Goal: Information Seeking & Learning: Learn about a topic

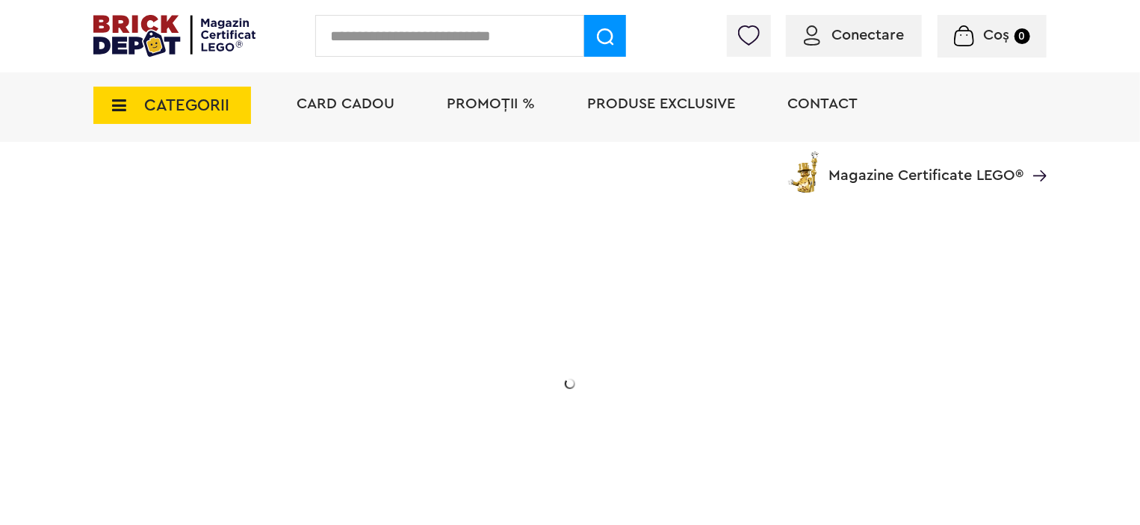
scroll to position [299, 0]
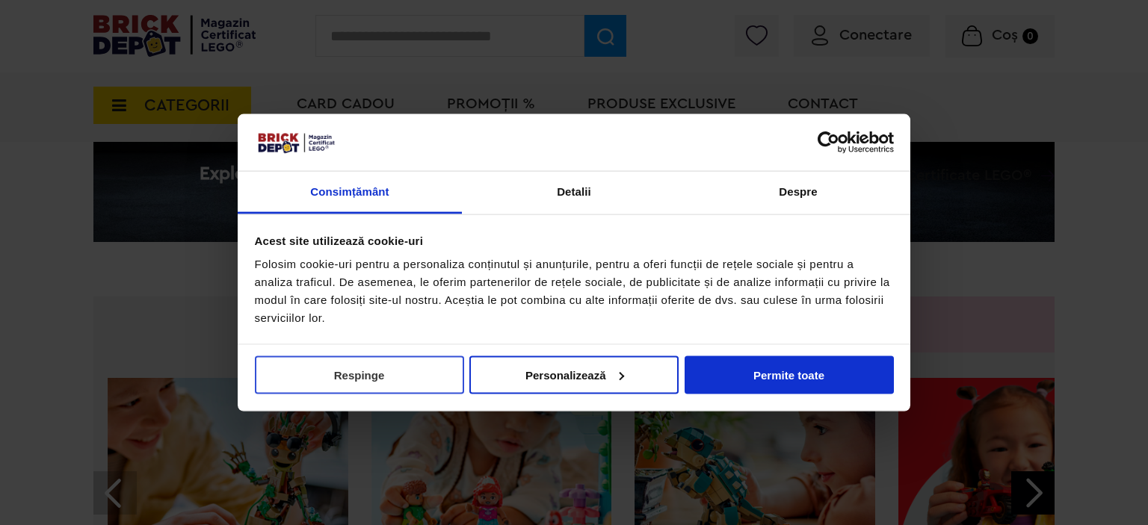
click at [337, 373] on button "Respinge" at bounding box center [359, 375] width 209 height 38
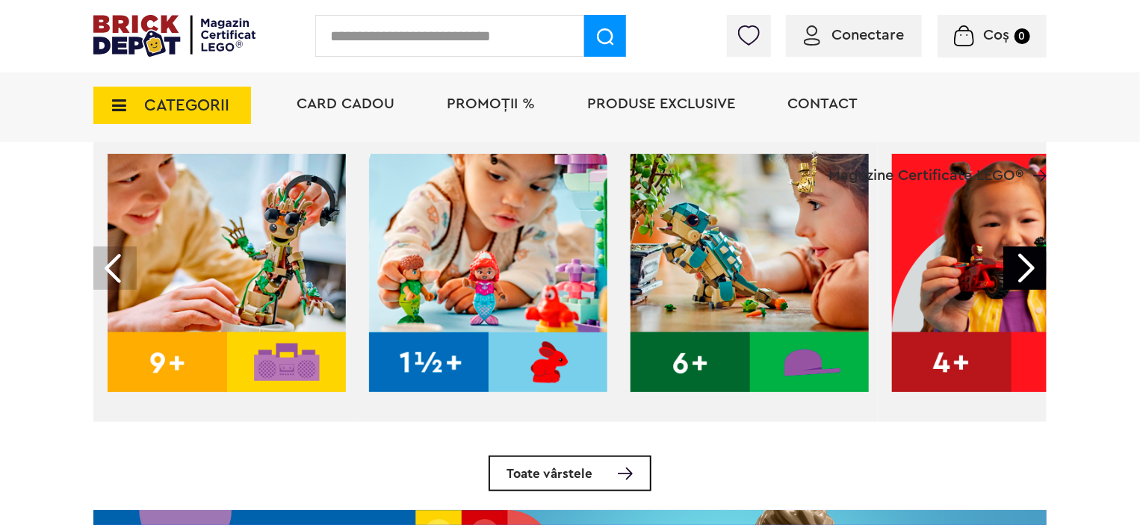
scroll to position [0, 0]
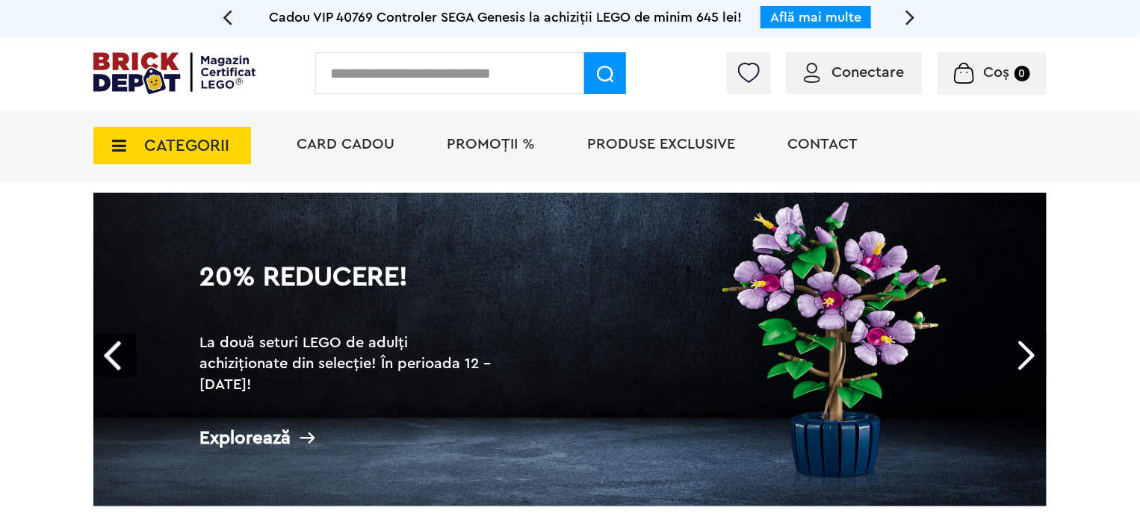
click at [144, 143] on span "CATEGORII" at bounding box center [186, 145] width 85 height 16
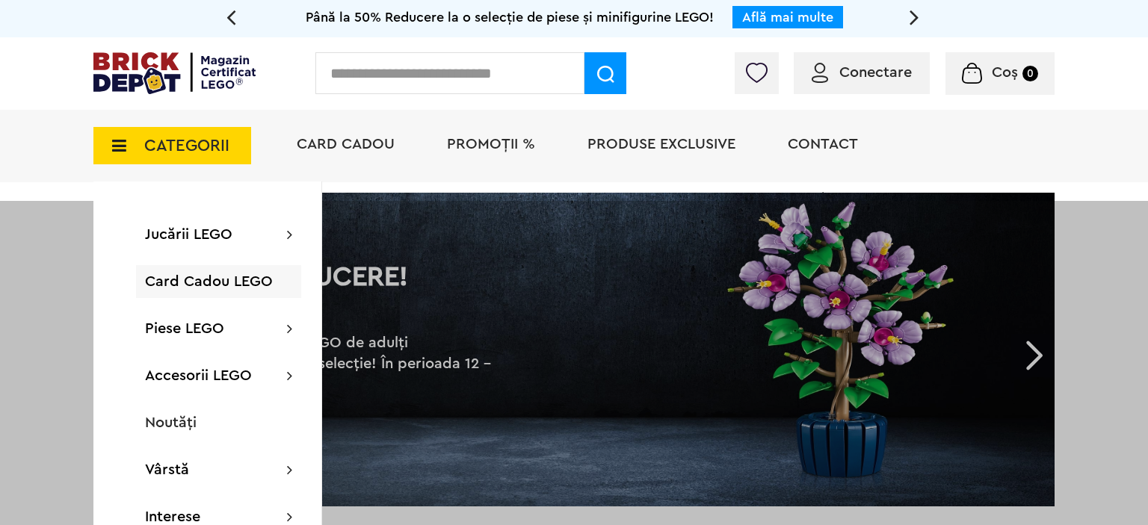
click at [11, 228] on div at bounding box center [574, 463] width 1148 height 525
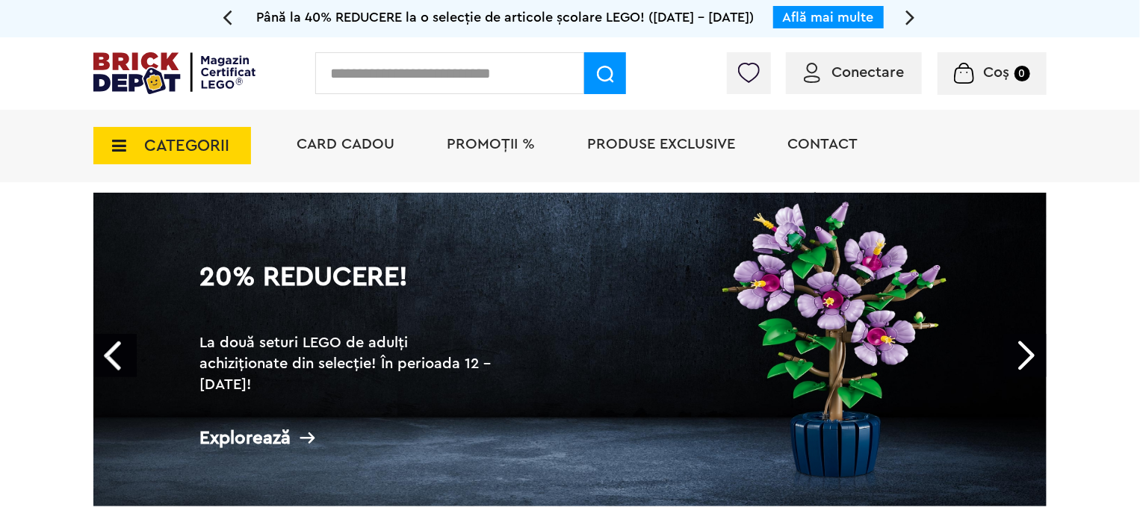
click at [118, 151] on icon at bounding box center [114, 145] width 23 height 16
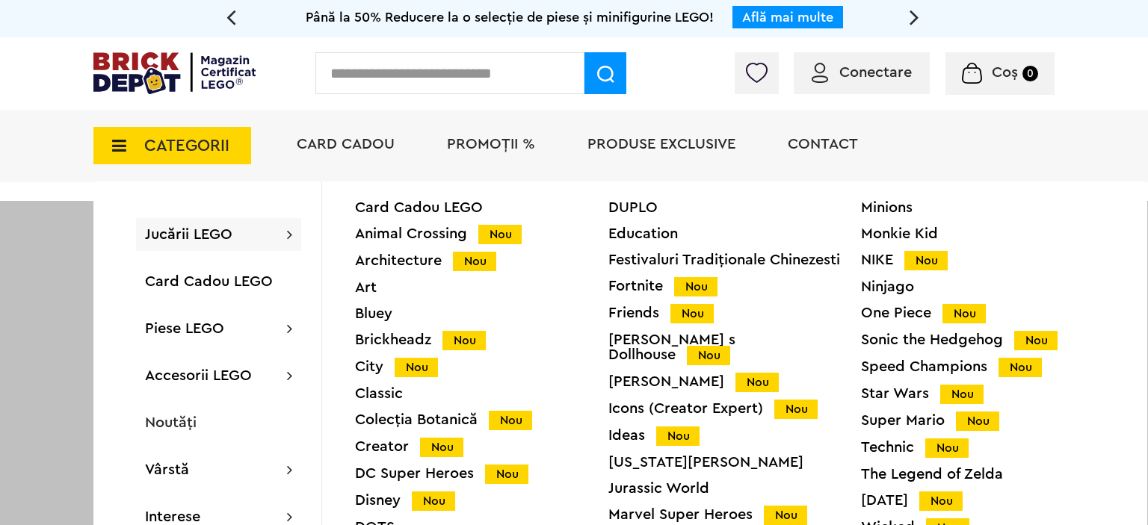
click at [675, 374] on div "Harry Potter Nou" at bounding box center [734, 382] width 253 height 16
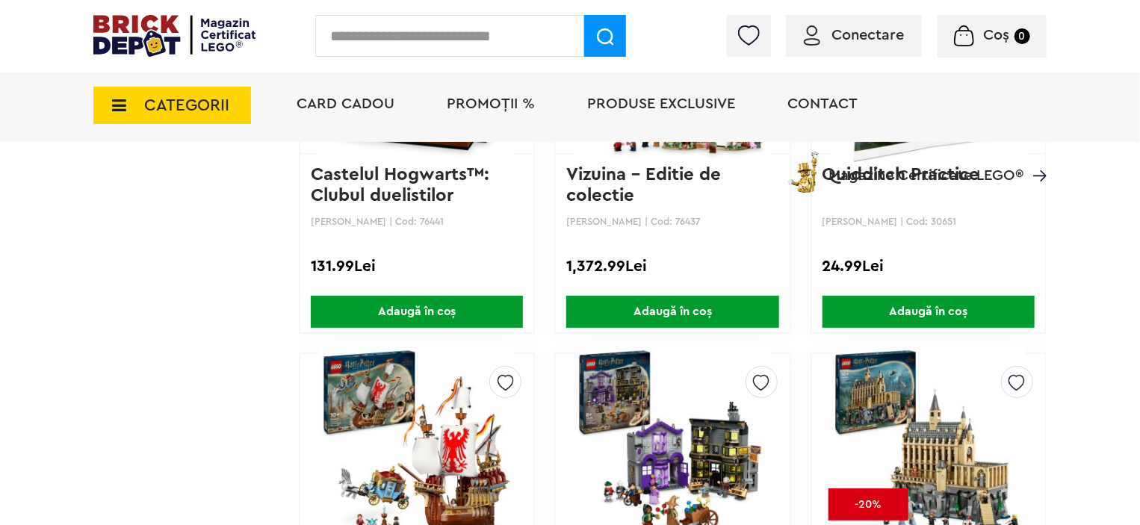
scroll to position [3025, 0]
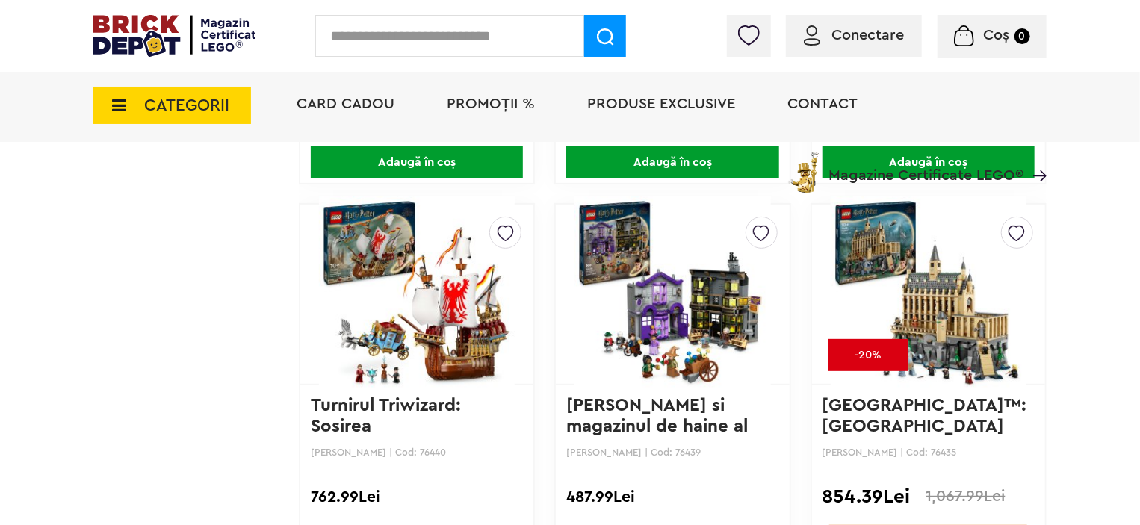
drag, startPoint x: 914, startPoint y: 247, endPoint x: 886, endPoint y: 270, distance: 35.6
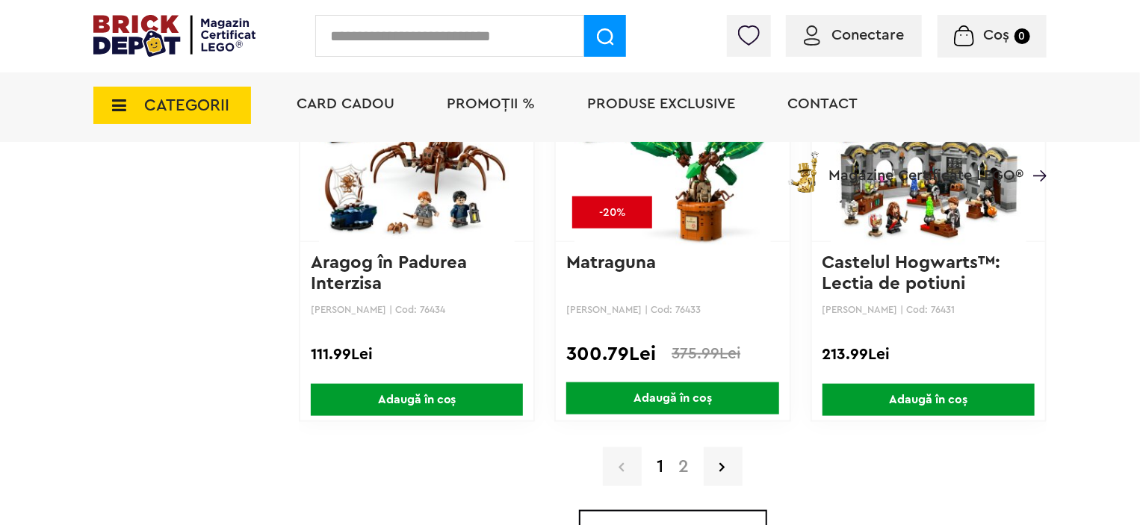
scroll to position [3698, 0]
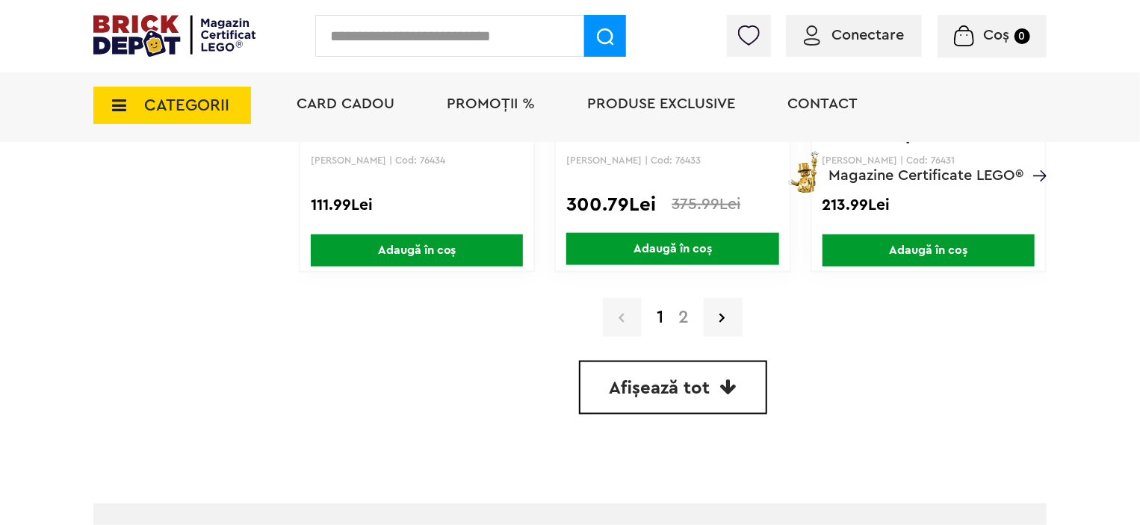
click at [684, 315] on link "2" at bounding box center [683, 318] width 25 height 18
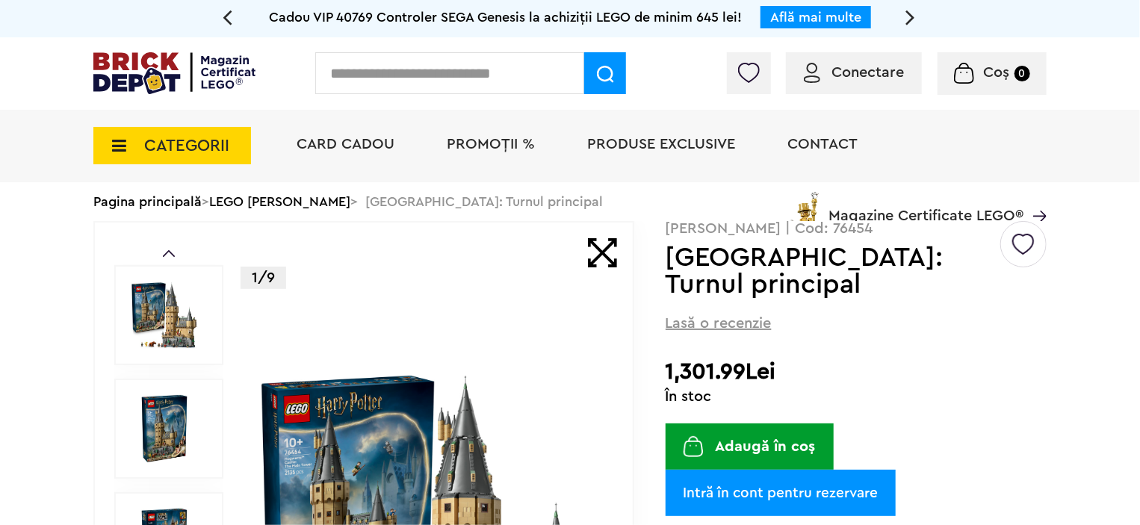
scroll to position [299, 0]
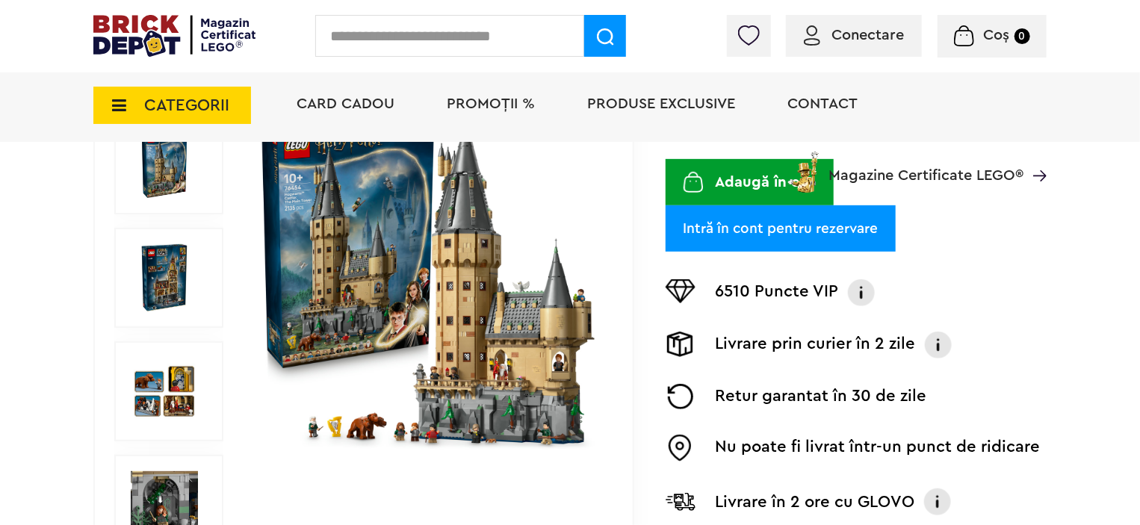
click at [157, 290] on img at bounding box center [164, 277] width 67 height 67
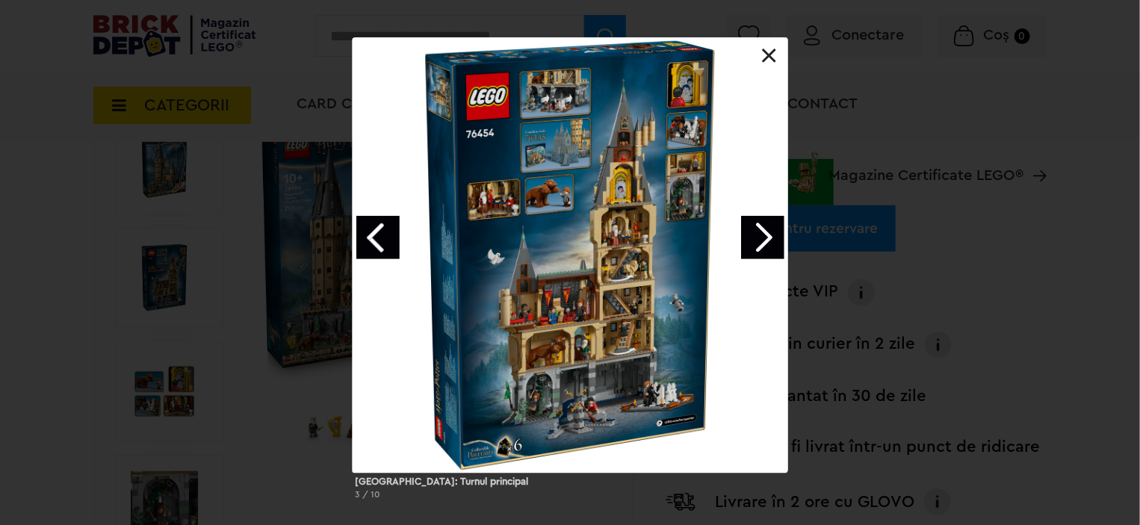
click at [619, 275] on div at bounding box center [571, 255] width 436 height 436
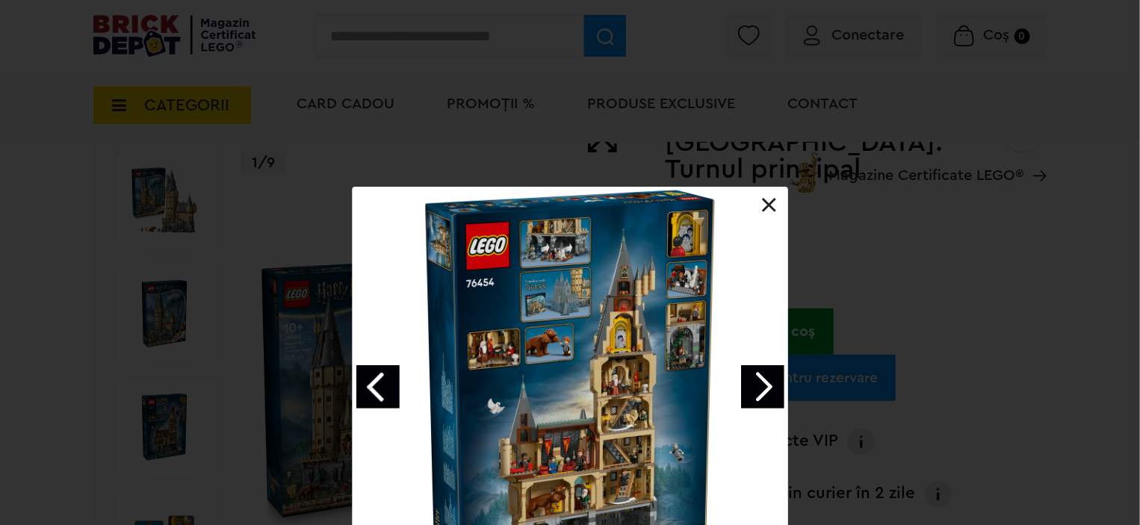
scroll to position [224, 0]
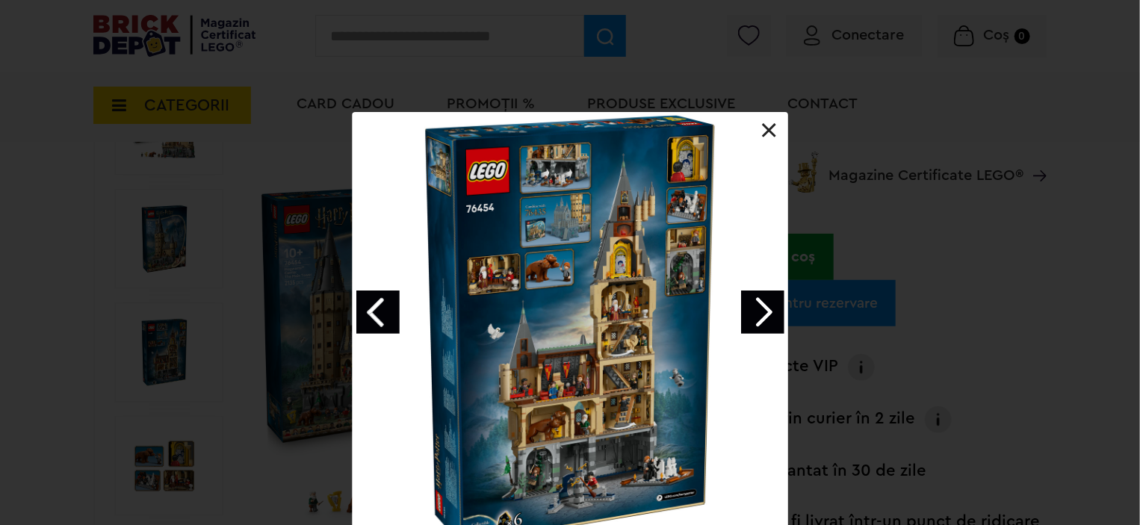
click at [773, 130] on link at bounding box center [769, 130] width 15 height 15
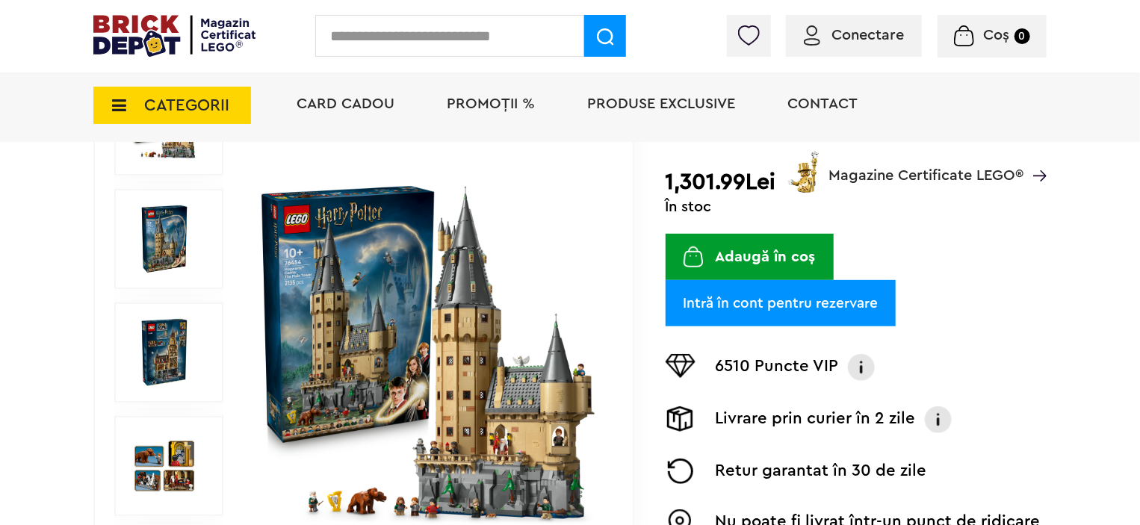
scroll to position [374, 0]
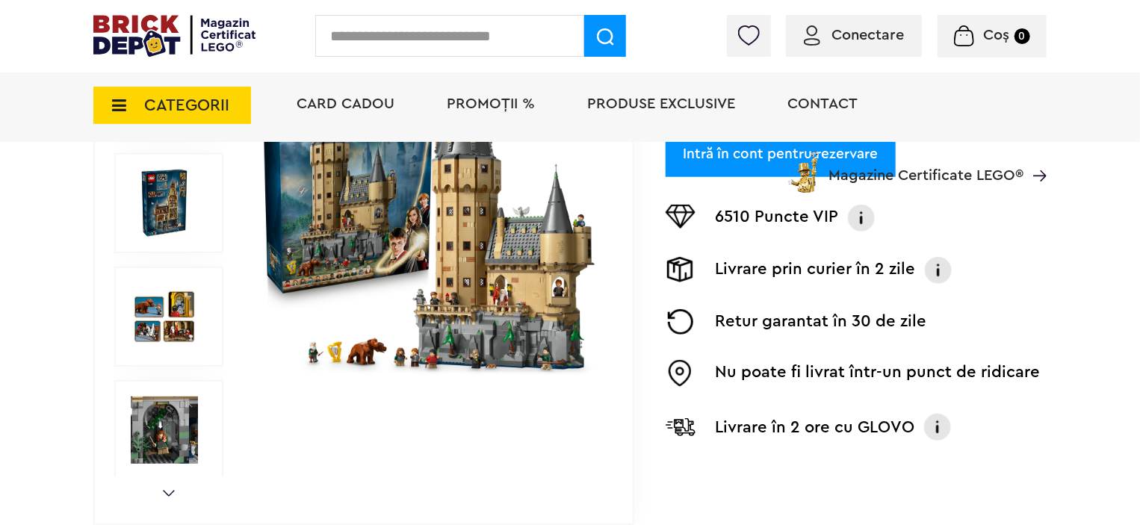
click at [158, 430] on img at bounding box center [164, 430] width 67 height 67
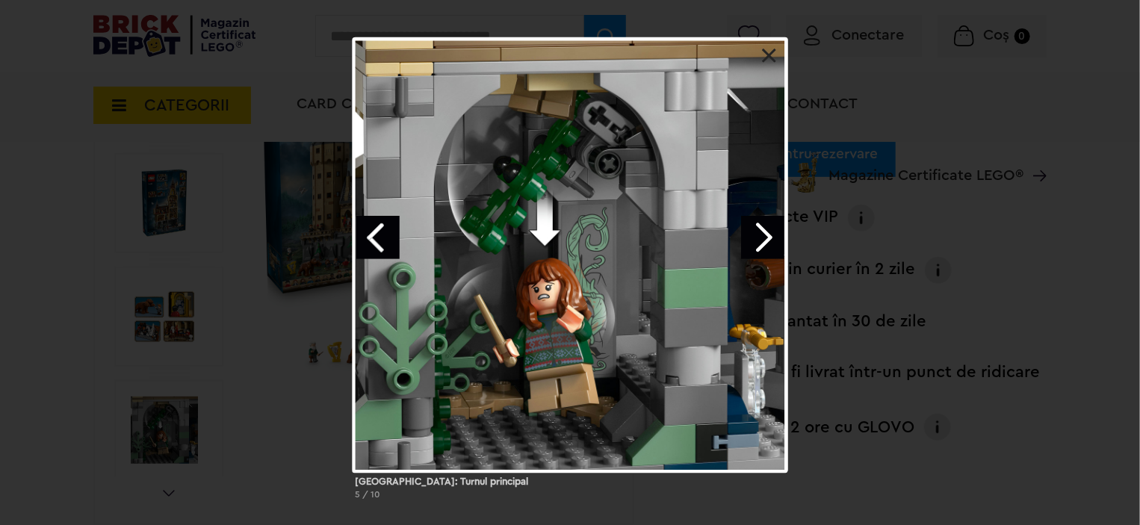
click at [773, 235] on link "Next image" at bounding box center [762, 237] width 43 height 43
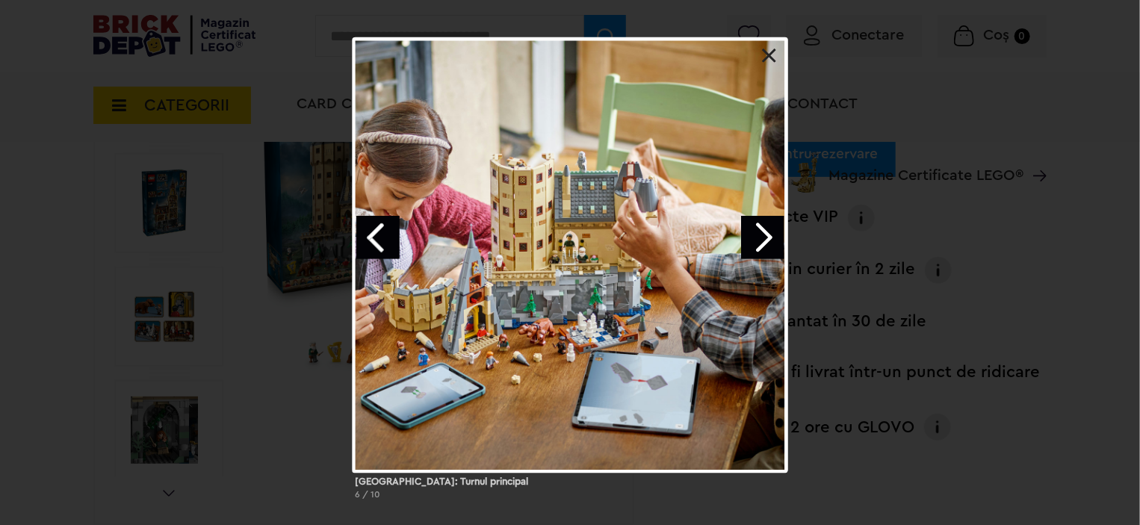
click at [768, 59] on link at bounding box center [769, 56] width 15 height 15
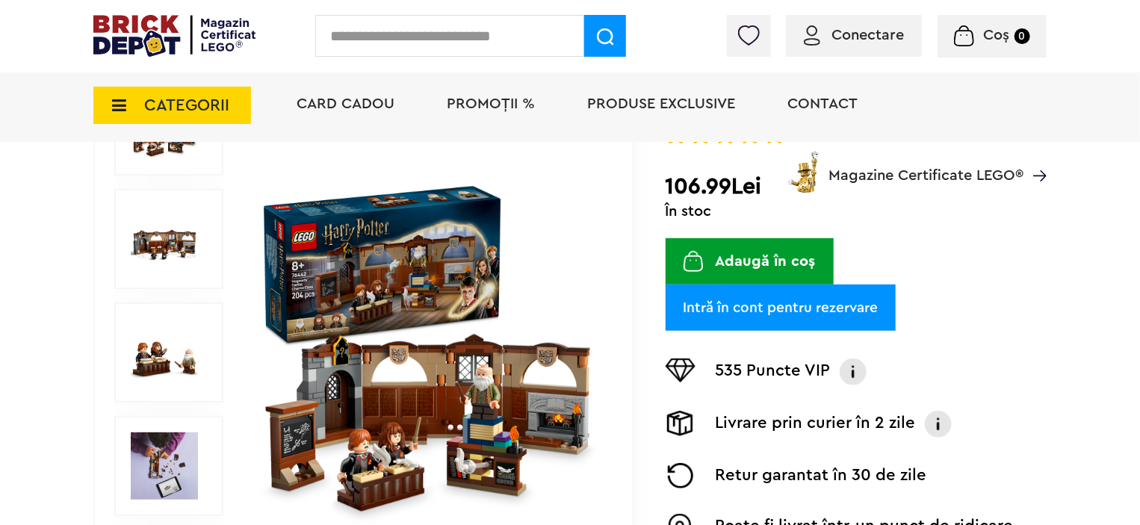
scroll to position [374, 0]
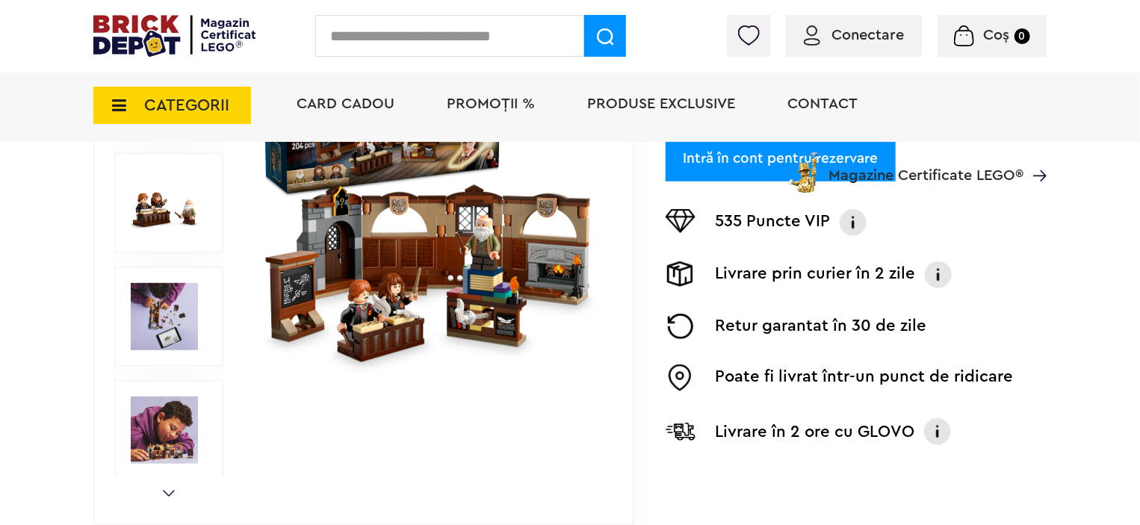
click at [171, 430] on img at bounding box center [164, 430] width 67 height 67
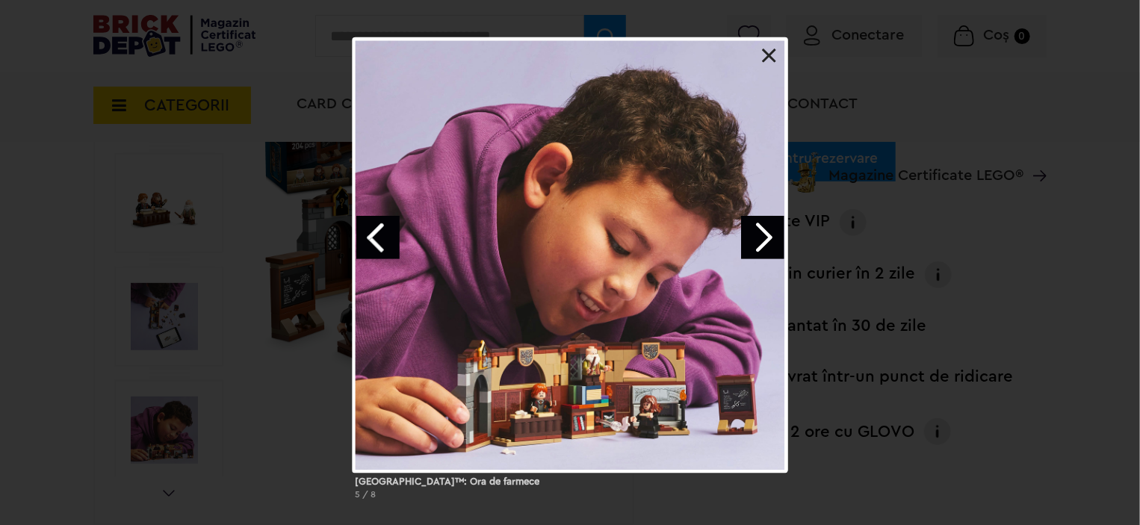
click at [771, 55] on link at bounding box center [769, 56] width 15 height 15
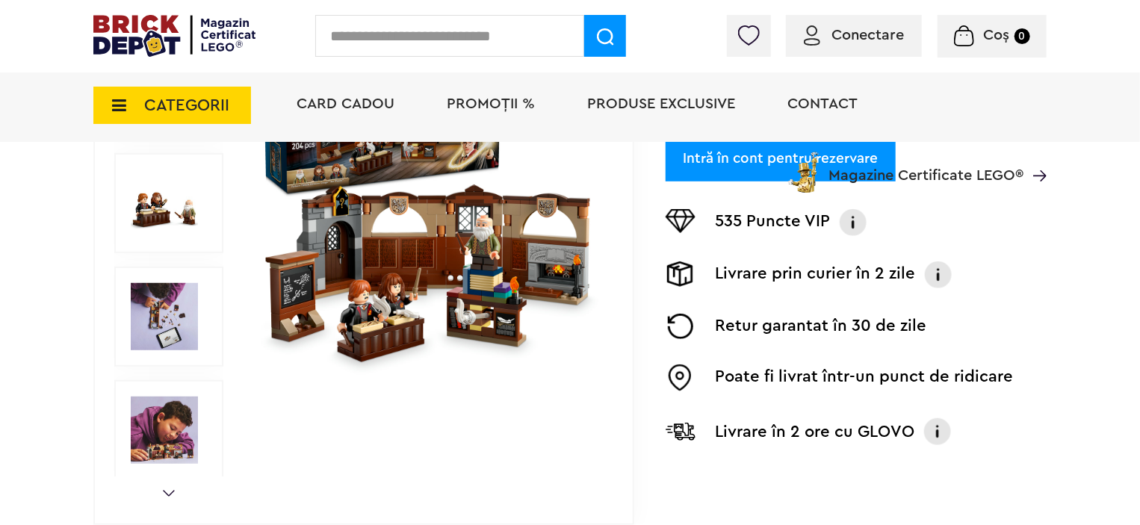
scroll to position [149, 0]
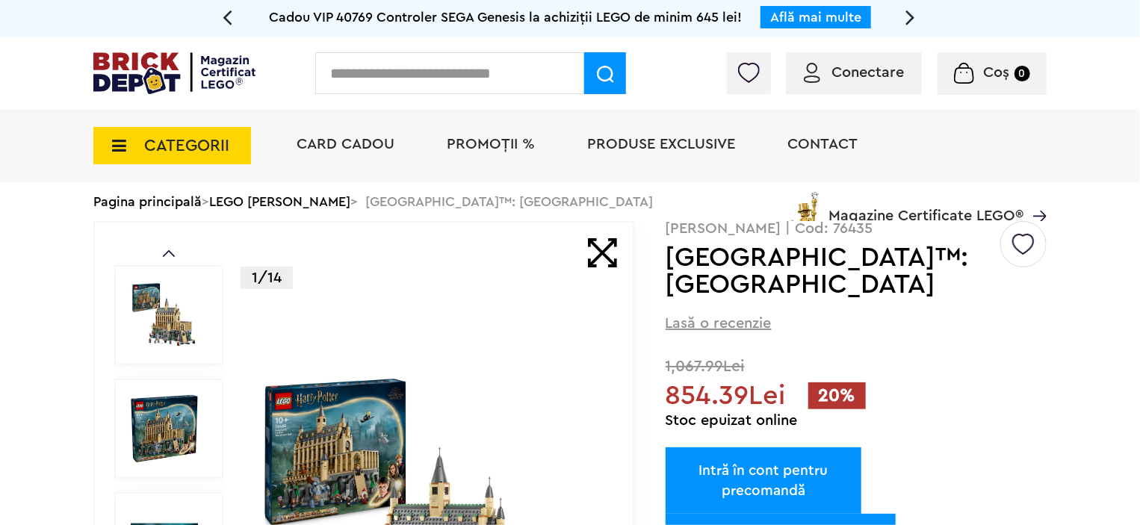
scroll to position [299, 0]
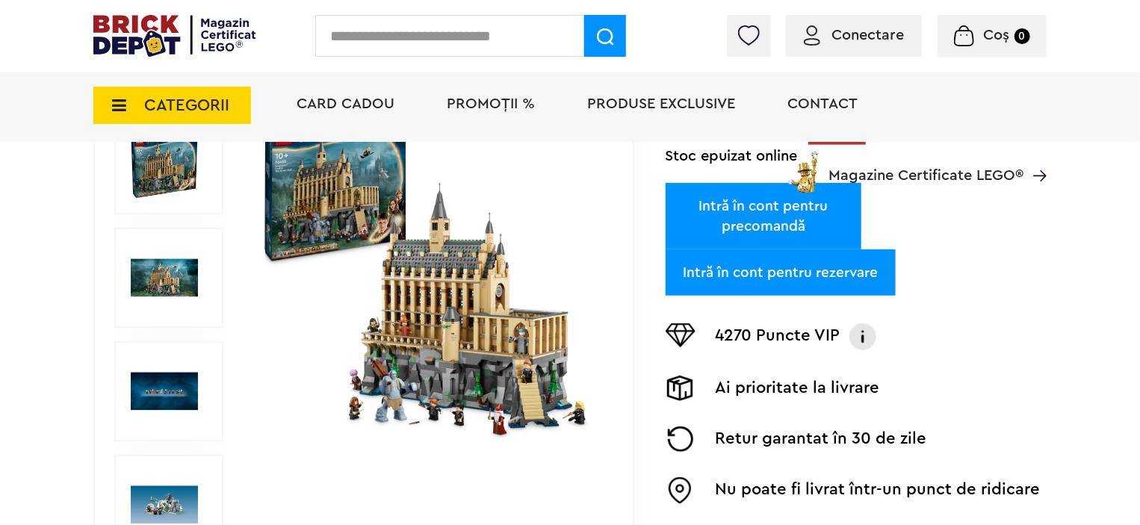
click at [150, 272] on img at bounding box center [164, 277] width 67 height 67
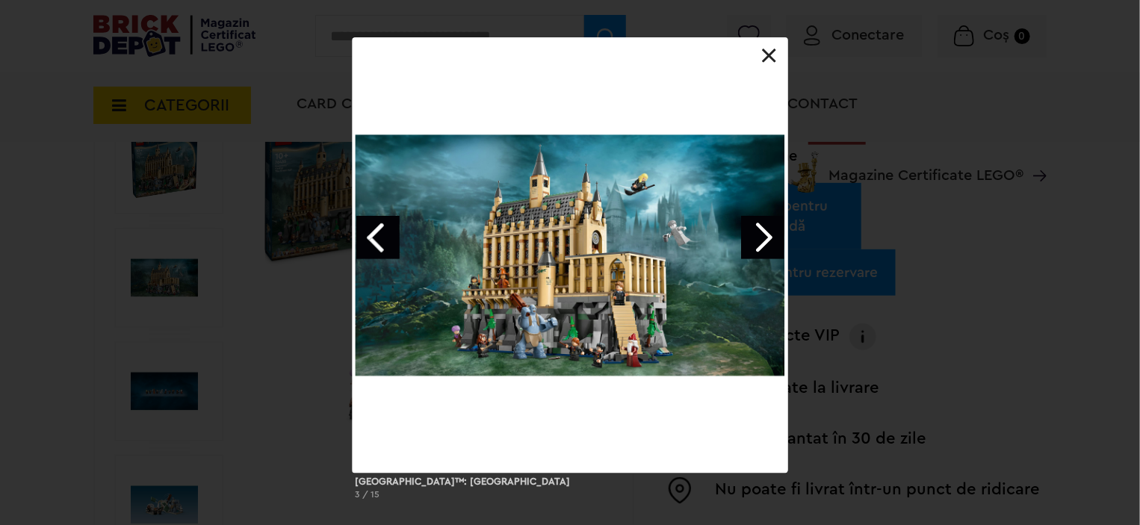
click at [765, 241] on link "Next image" at bounding box center [762, 237] width 43 height 43
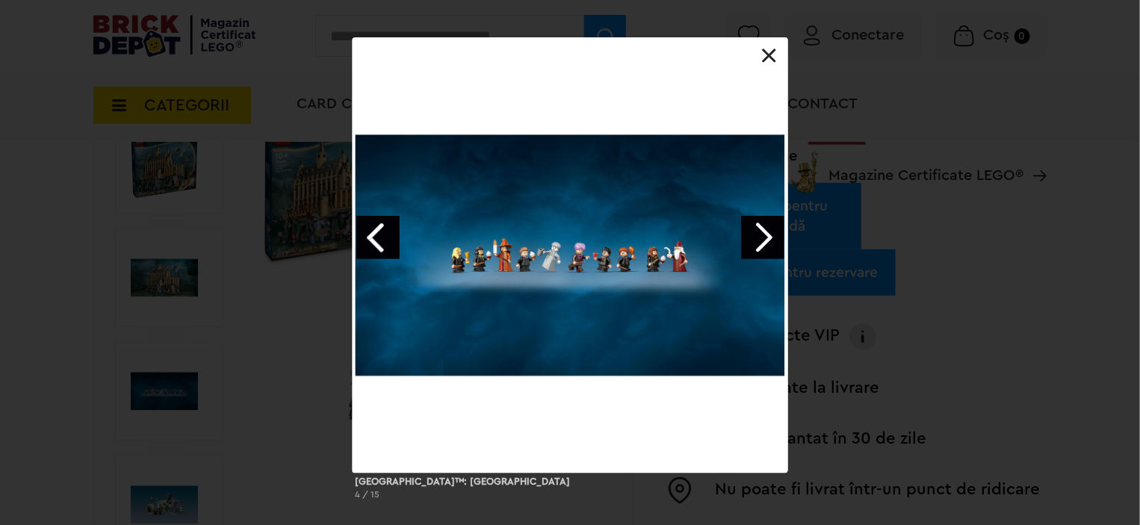
click at [765, 241] on link "Next image" at bounding box center [762, 237] width 43 height 43
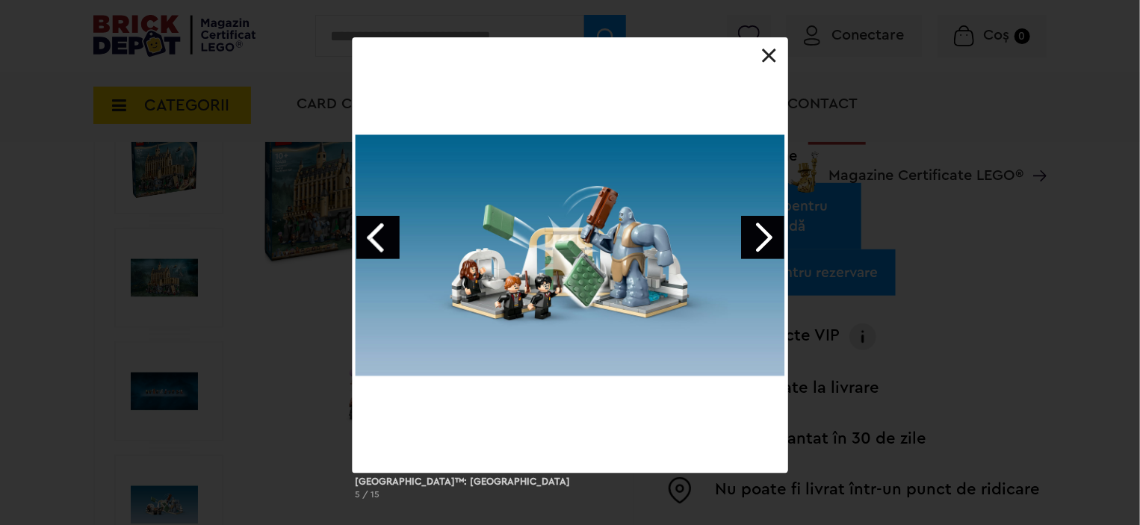
click at [765, 241] on link "Next image" at bounding box center [762, 237] width 43 height 43
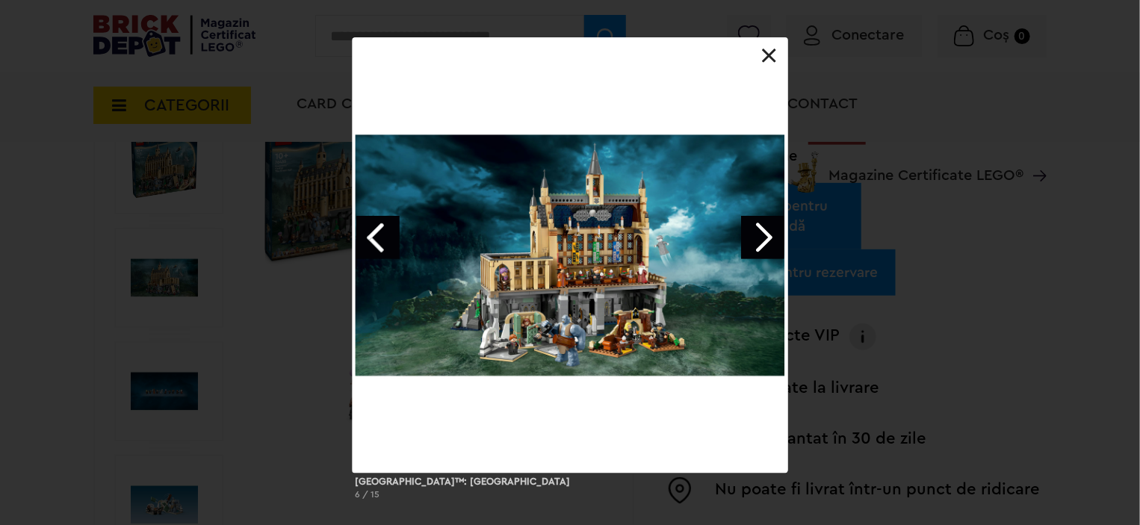
scroll to position [149, 0]
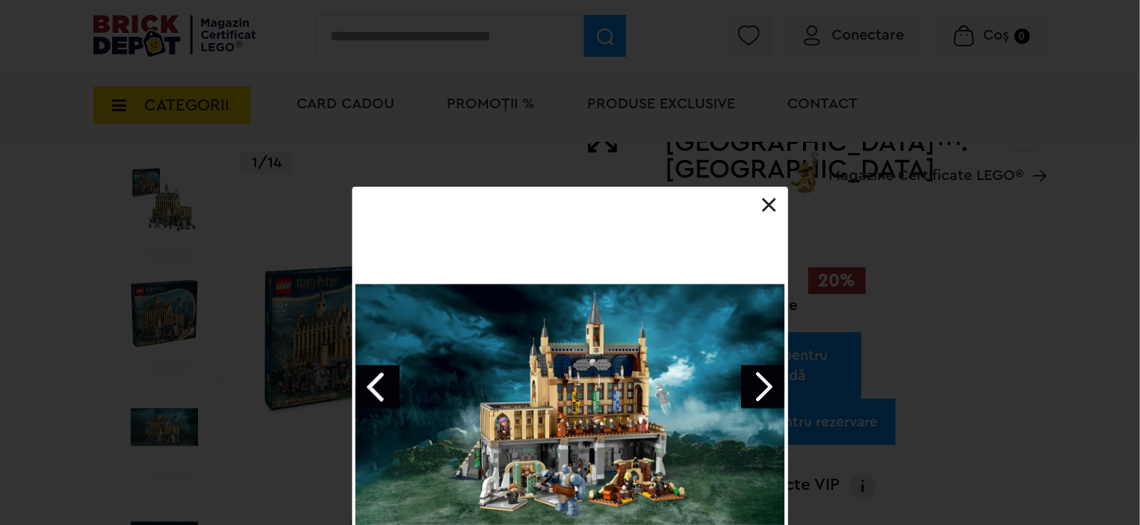
click at [771, 202] on link at bounding box center [769, 205] width 15 height 15
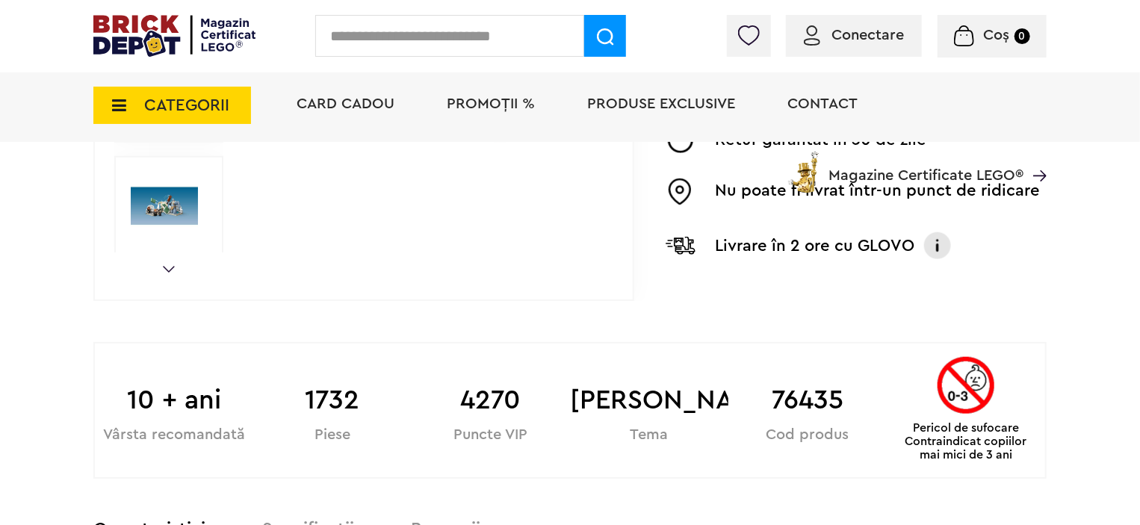
scroll to position [374, 0]
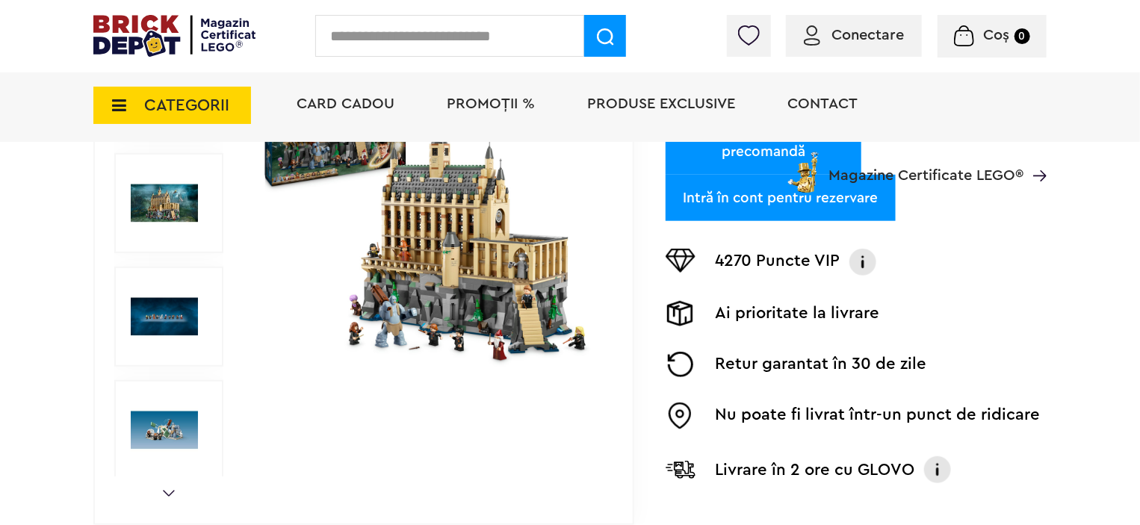
click at [475, 289] on img at bounding box center [428, 203] width 344 height 344
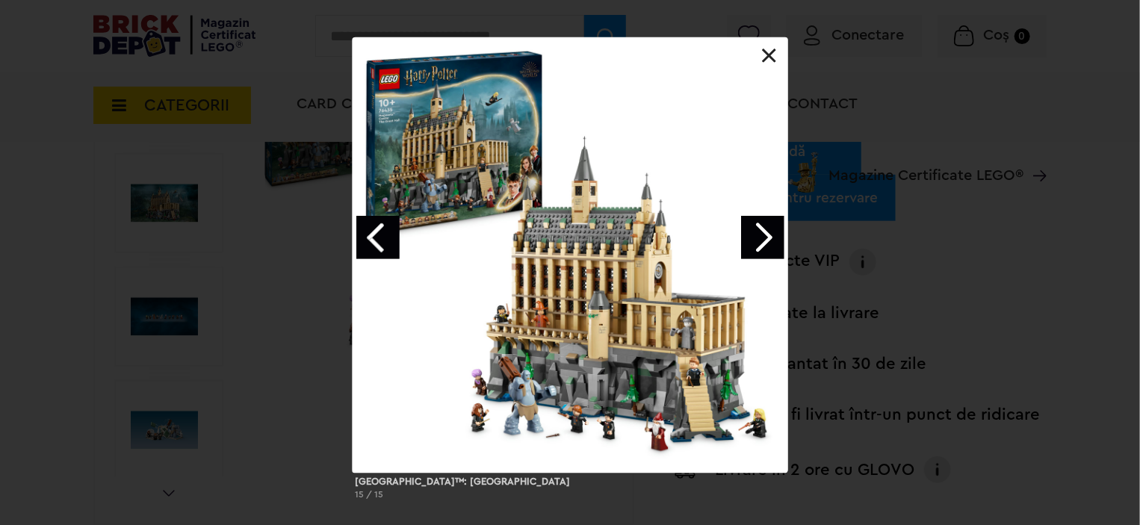
click at [762, 235] on link "Next image" at bounding box center [762, 237] width 43 height 43
click at [758, 238] on link "Next image" at bounding box center [762, 237] width 43 height 43
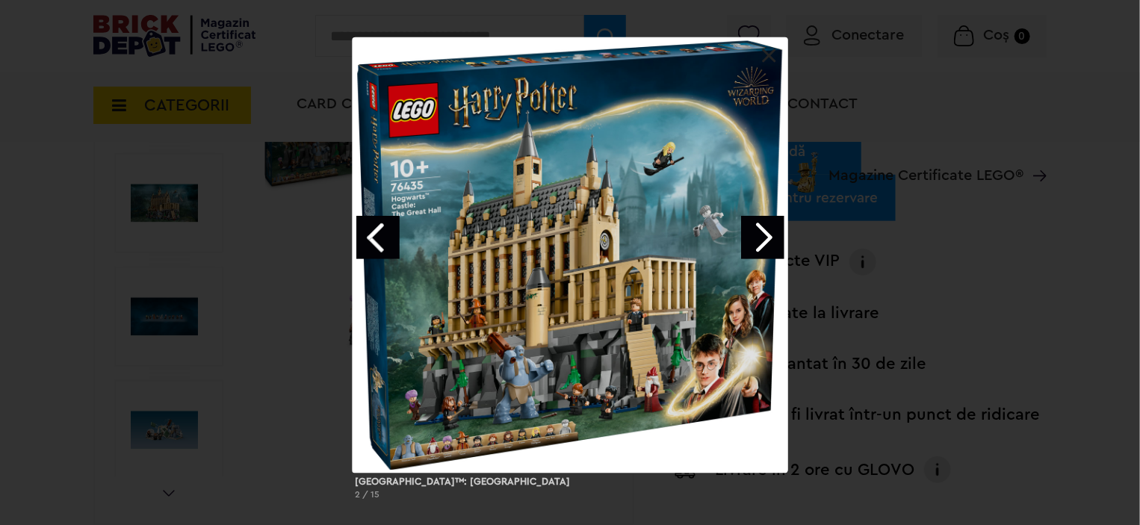
click at [753, 244] on link "Next image" at bounding box center [762, 237] width 43 height 43
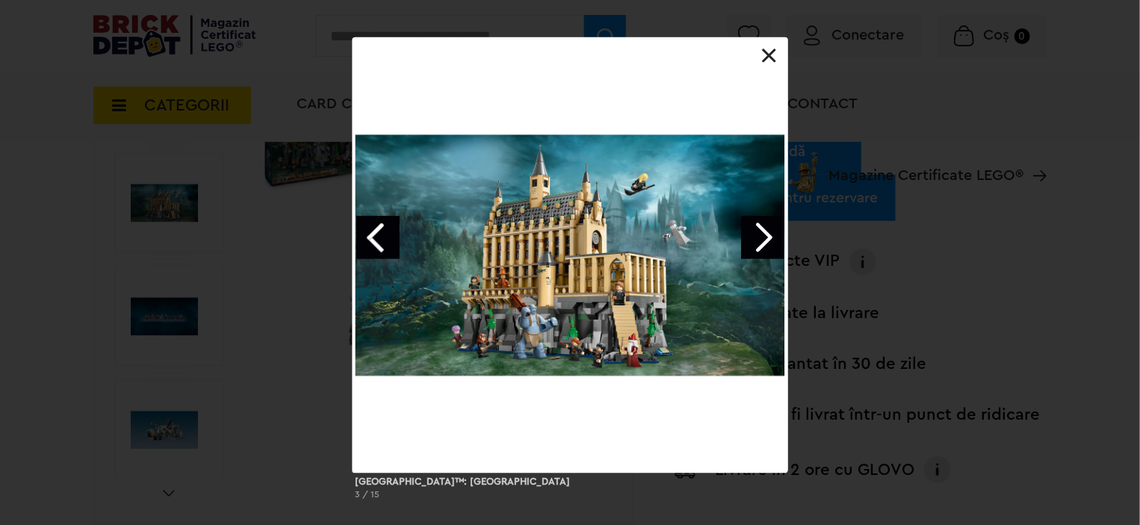
click at [753, 244] on link "Next image" at bounding box center [762, 237] width 43 height 43
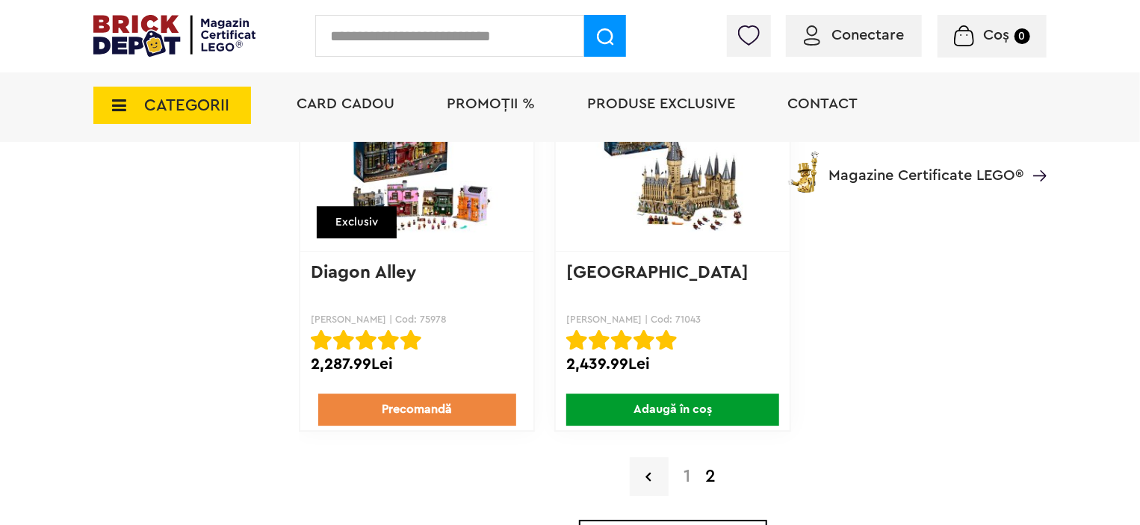
scroll to position [1719, 0]
